Goal: Task Accomplishment & Management: Manage account settings

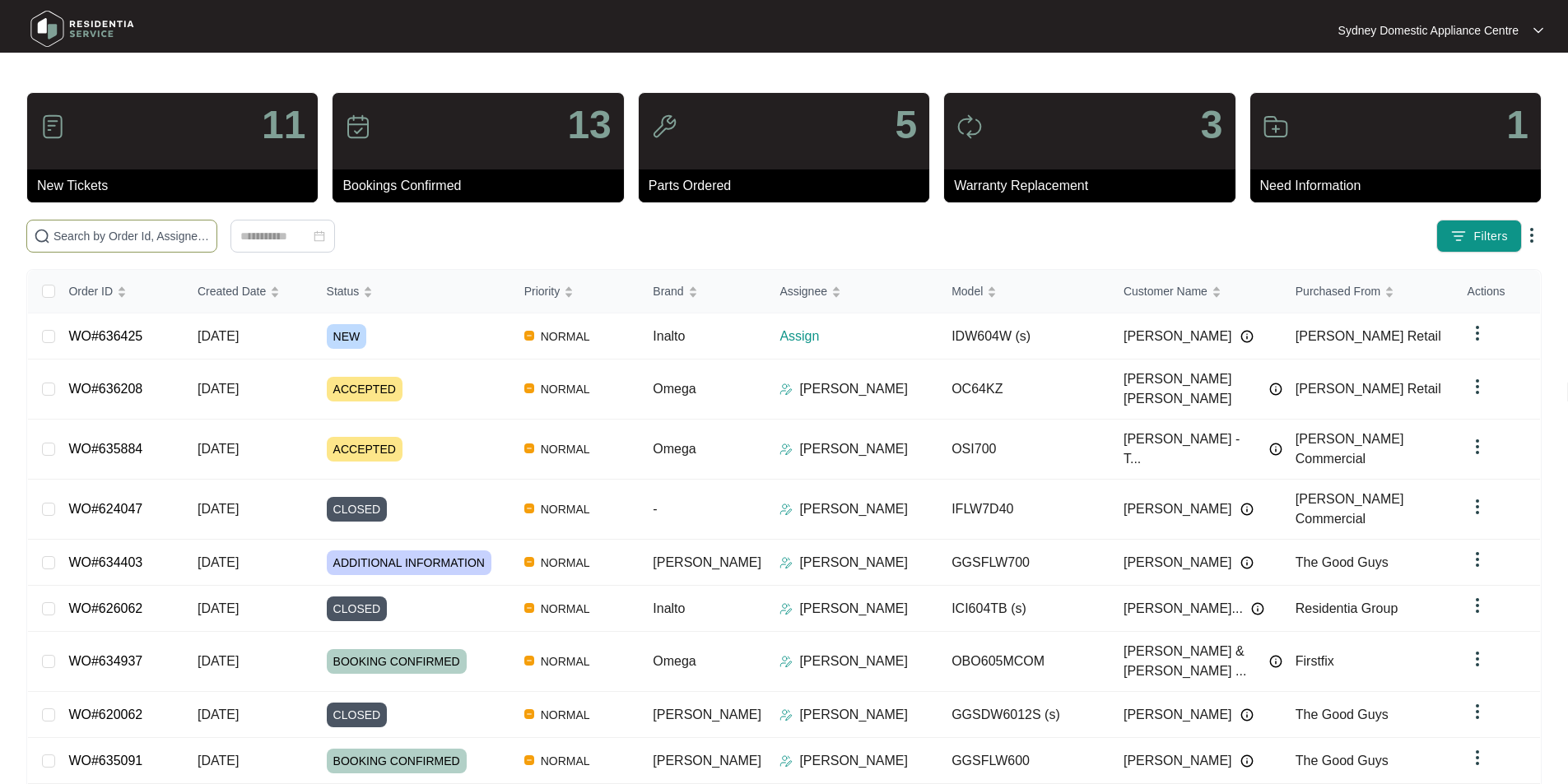
click at [217, 250] on span at bounding box center [122, 235] width 191 height 33
paste input "636425"
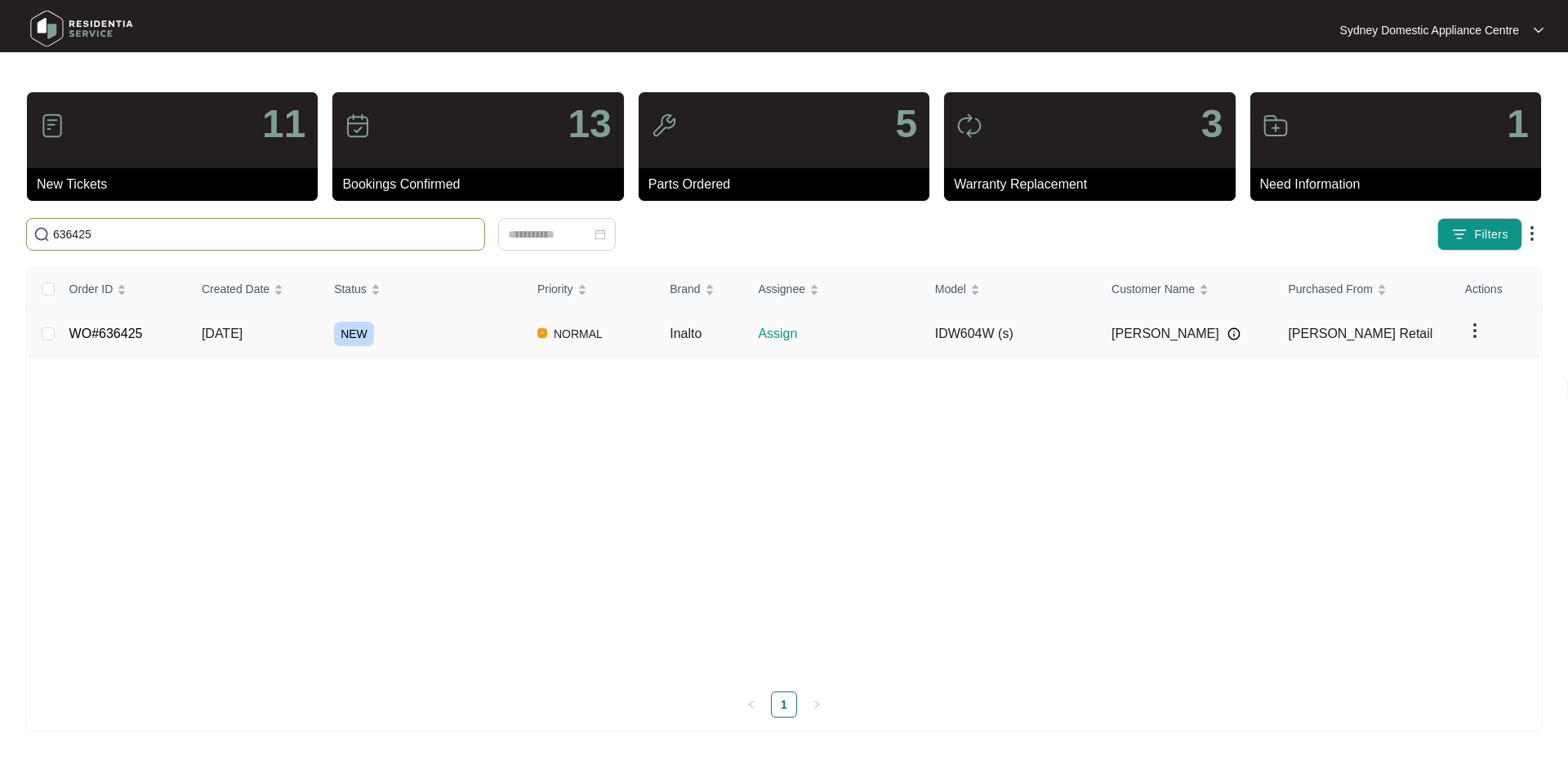
type input "636425"
click at [111, 332] on link "WO#636425" at bounding box center [106, 334] width 74 height 14
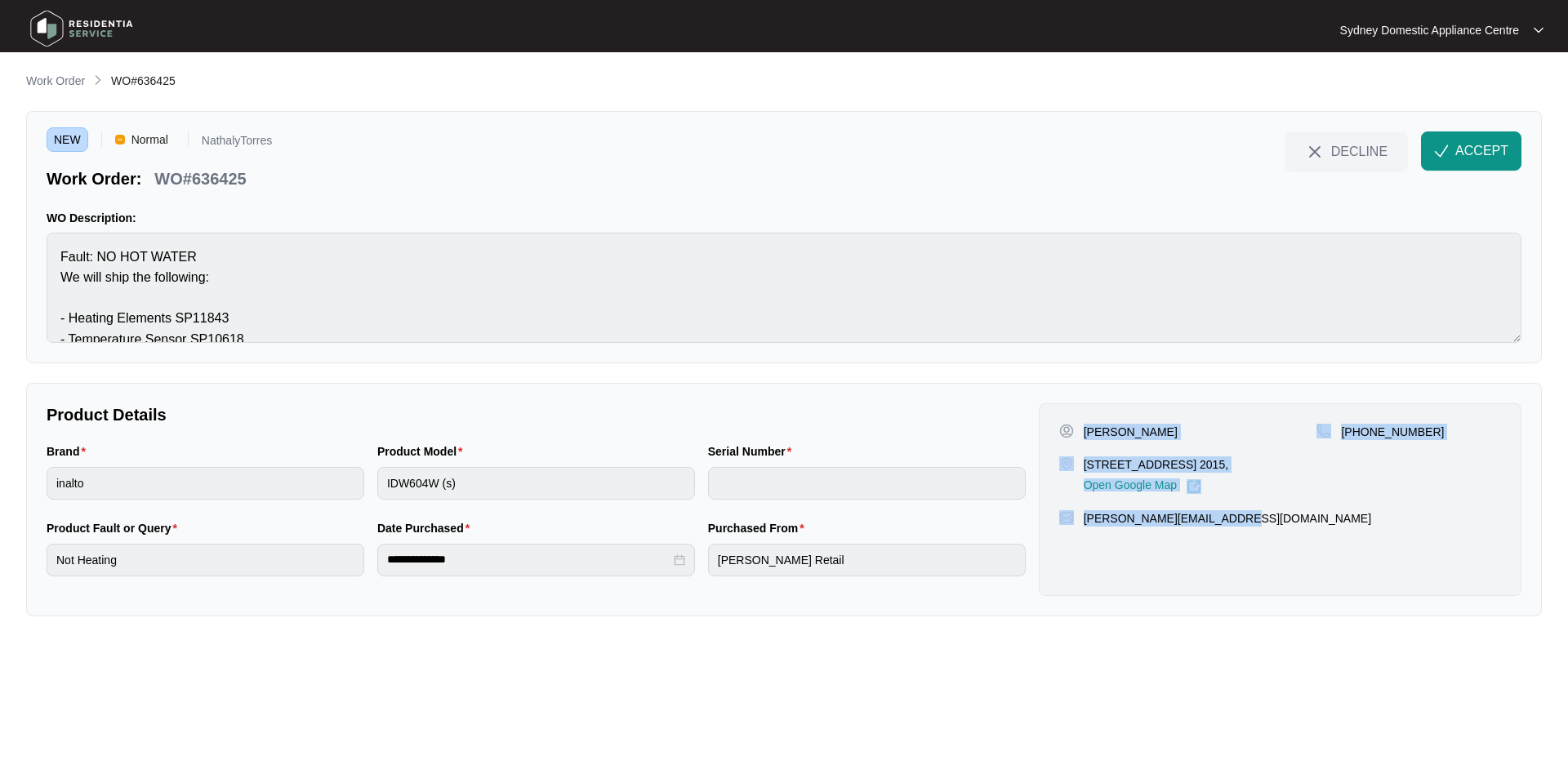
drag, startPoint x: 1267, startPoint y: 537, endPoint x: 1083, endPoint y: 425, distance: 215.4
click at [1083, 425] on div "[PERSON_NAME] [STREET_ADDRESS] 2015, Open Google Map [PHONE_NUMBER] [PERSON_NAM…" at bounding box center [1280, 499] width 483 height 193
copy div "[PERSON_NAME] [STREET_ADDRESS] 2015, Open Google Map [PHONE_NUMBER] [PERSON_NAM…"
click at [1479, 151] on span "ACCEPT" at bounding box center [1482, 151] width 53 height 20
